Goal: Find specific page/section: Find specific page/section

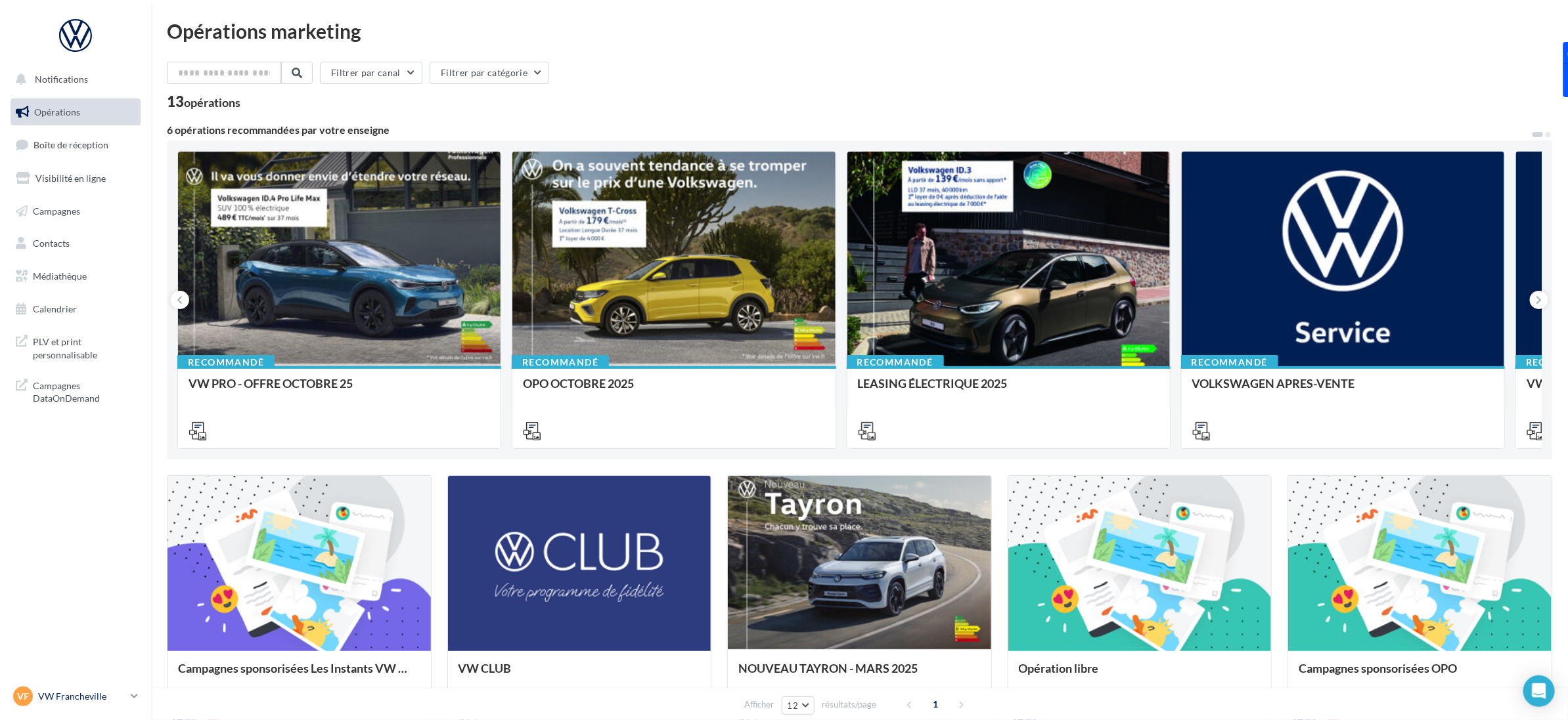
click at [100, 694] on p "VW Francheville" at bounding box center [82, 696] width 87 height 13
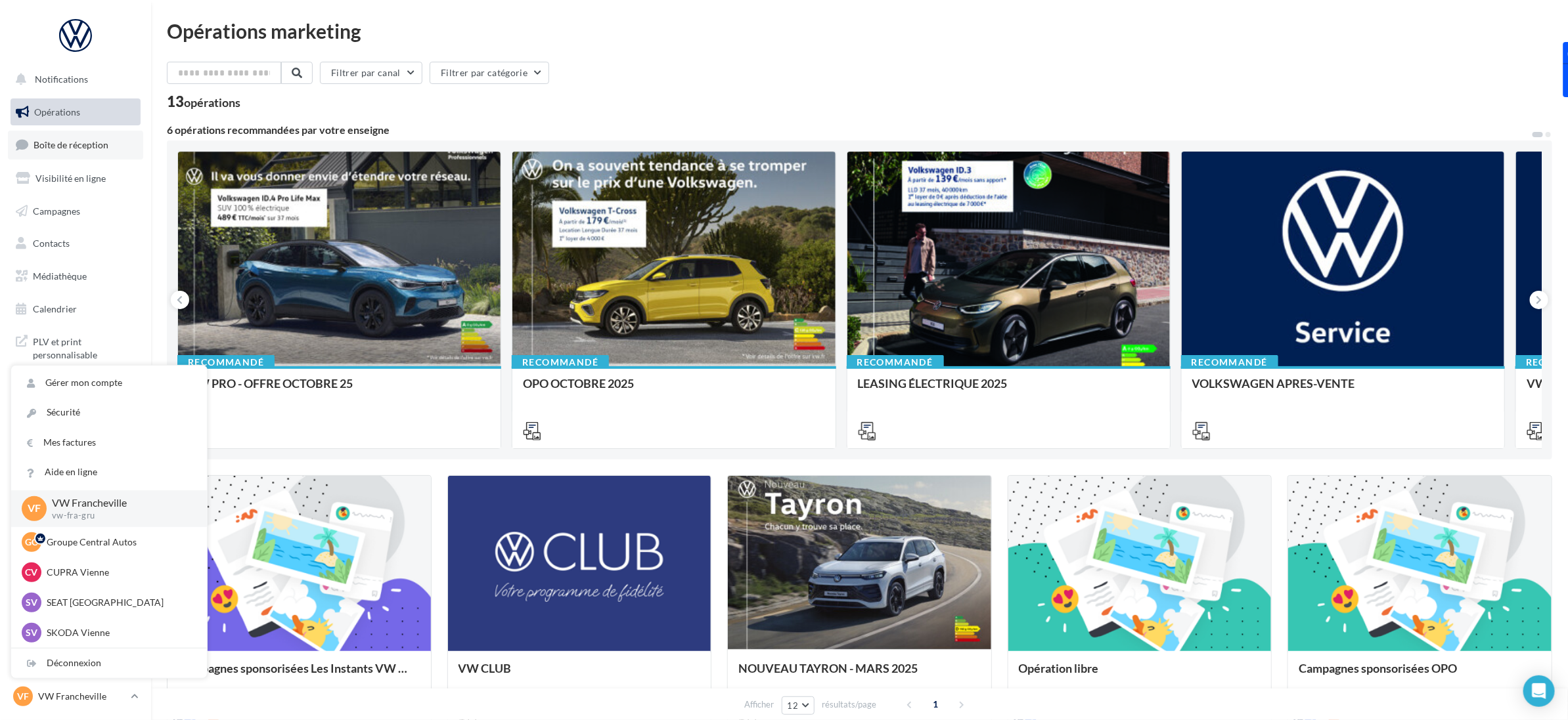
click at [64, 145] on span "Boîte de réception" at bounding box center [71, 145] width 75 height 12
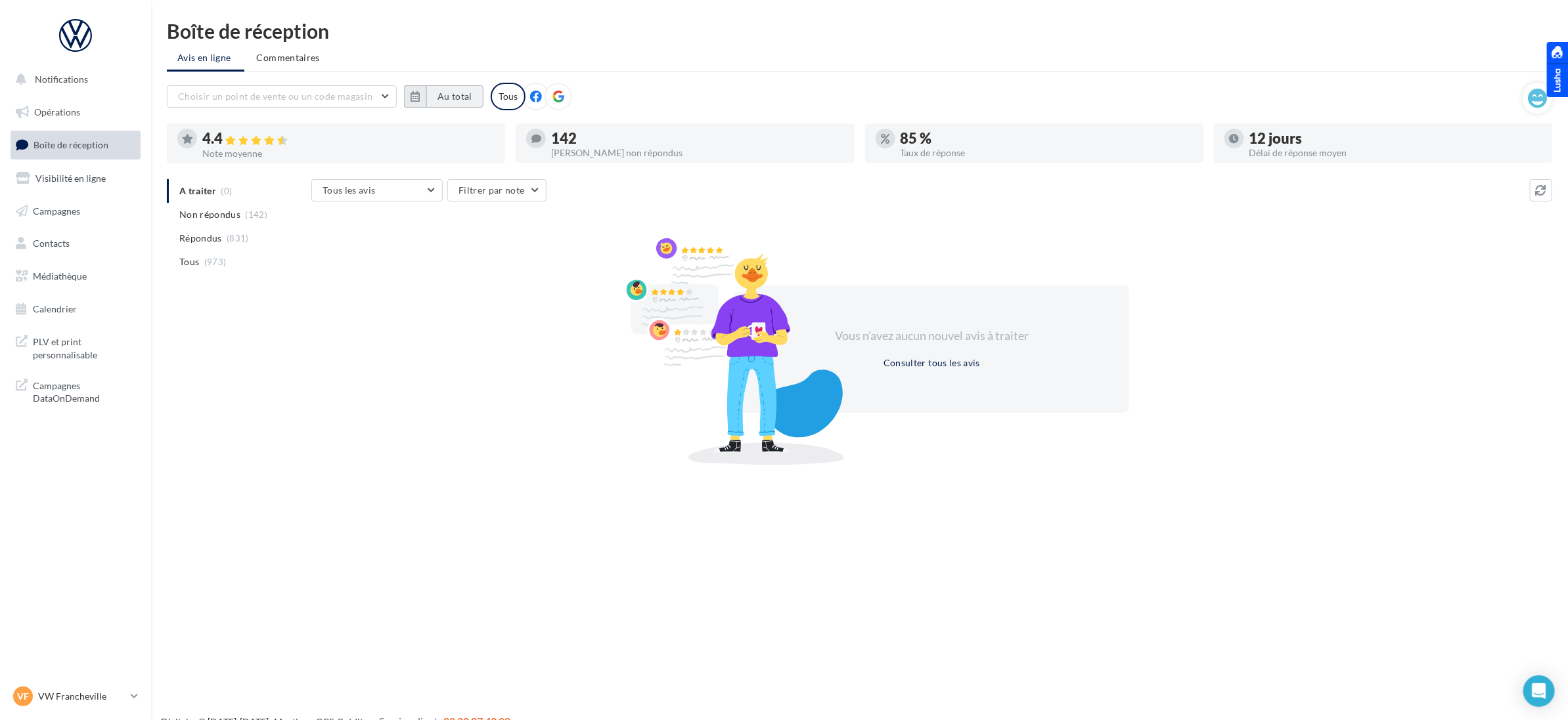
click at [453, 96] on button "Au total" at bounding box center [454, 96] width 57 height 22
click at [427, 133] on div "Octobre Janvier Février Mars Avril Mai Juin Juillet Août Septembre Octobre Nove…" at bounding box center [576, 133] width 300 height 19
click at [424, 133] on button "button" at bounding box center [420, 133] width 12 height 19
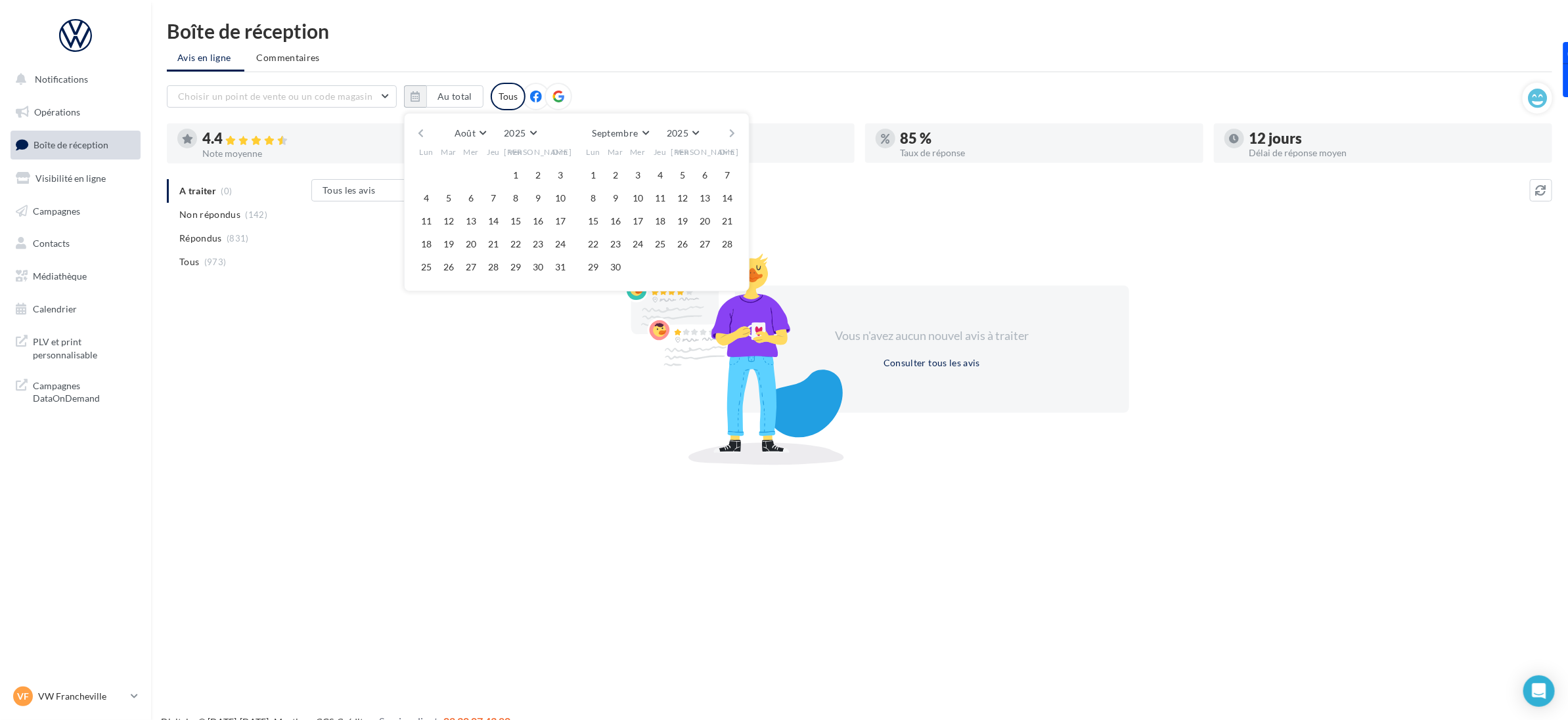
click at [424, 133] on button "button" at bounding box center [420, 133] width 12 height 19
click at [442, 171] on button "1" at bounding box center [449, 175] width 20 height 20
click at [731, 134] on button "button" at bounding box center [732, 133] width 12 height 19
click at [615, 268] on button "30" at bounding box center [615, 268] width 20 height 20
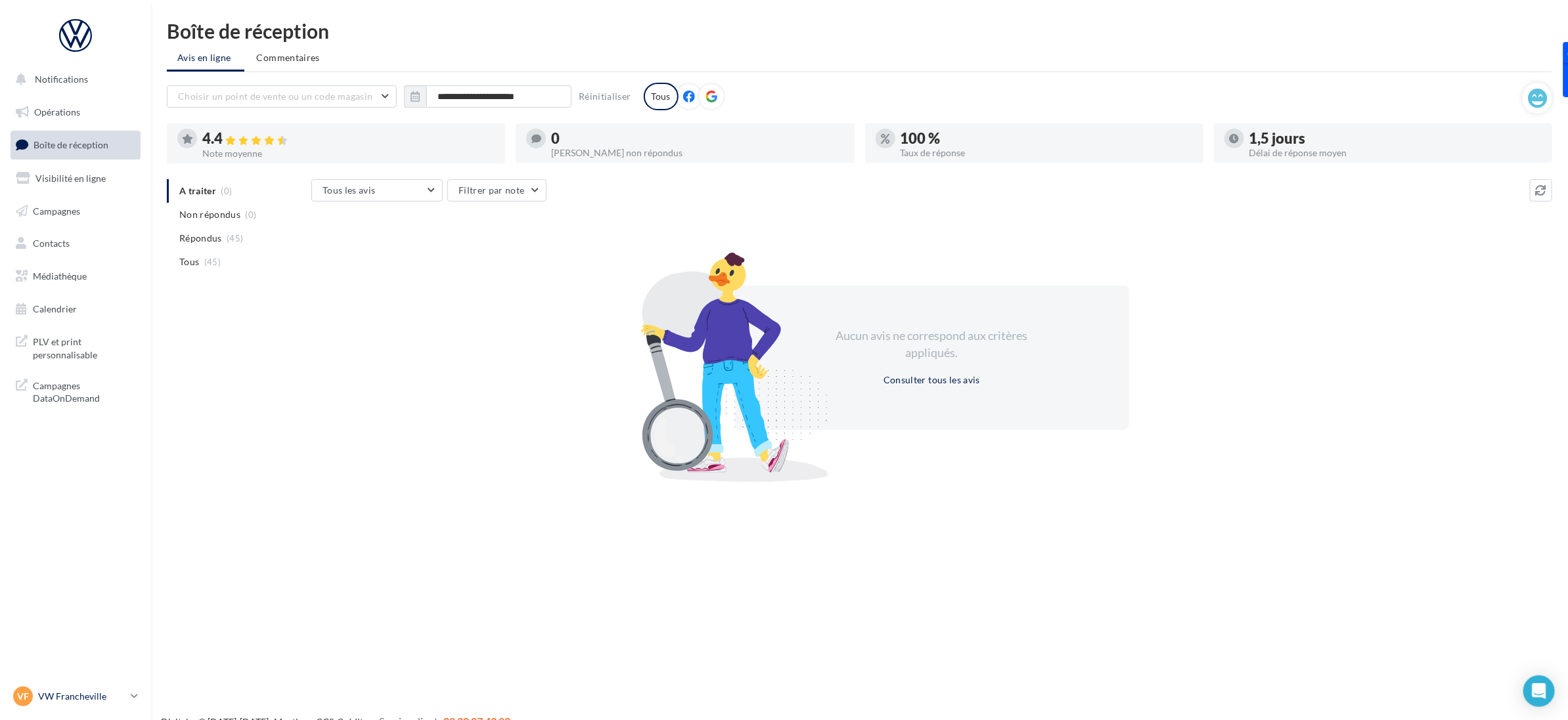
click at [89, 700] on p "VW Francheville" at bounding box center [82, 696] width 87 height 13
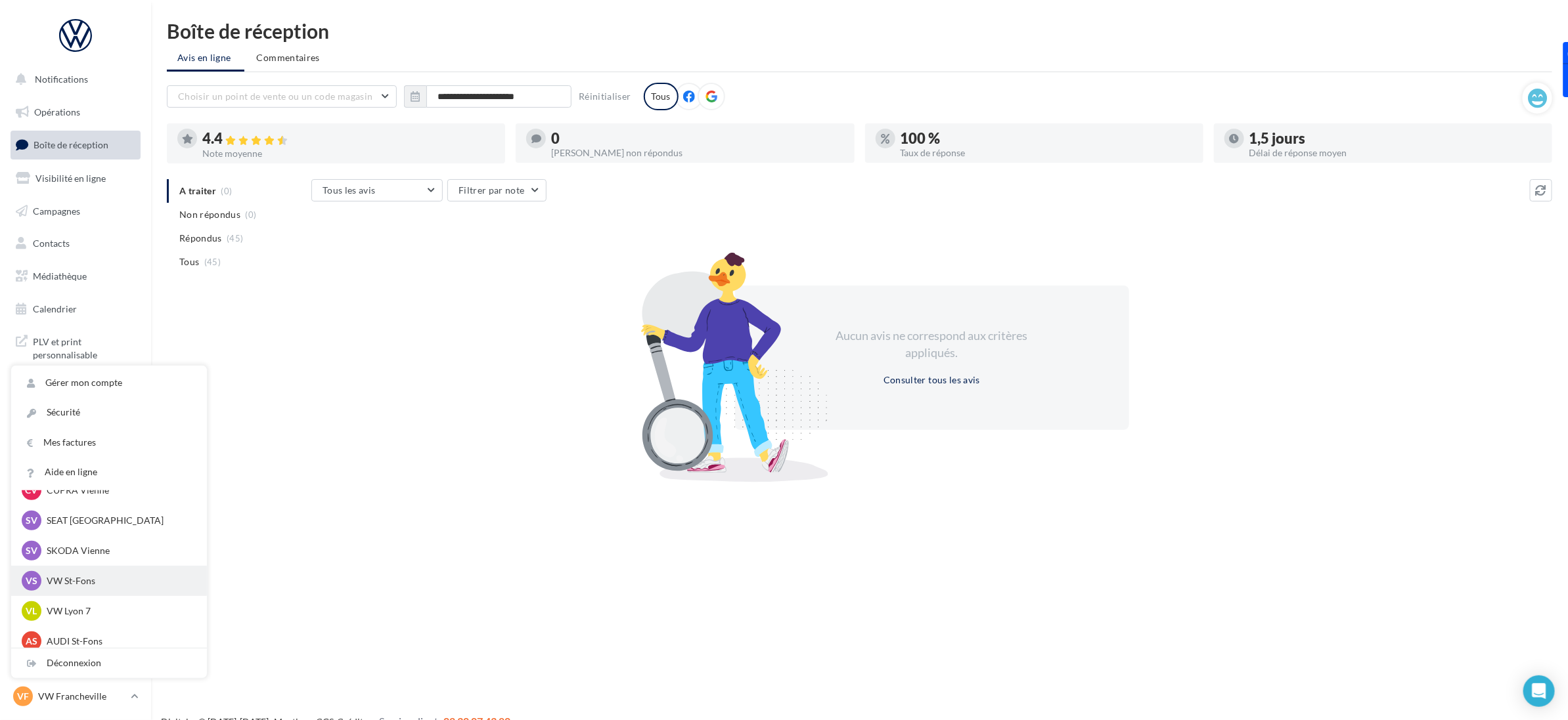
scroll to position [164, 0]
click at [89, 555] on p "AUDI St-Fons" at bounding box center [118, 559] width 145 height 13
